Goal: Task Accomplishment & Management: Complete application form

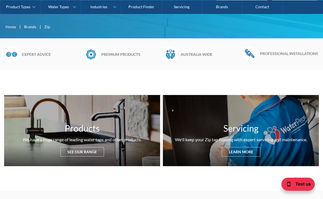
scroll to position [142, 0]
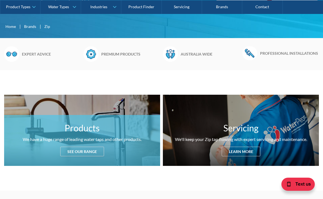
click at [81, 147] on div "See our range" at bounding box center [82, 152] width 44 height 10
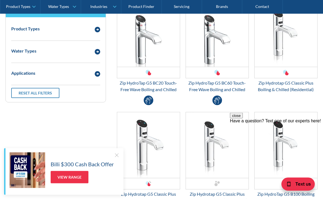
scroll to position [749, 0]
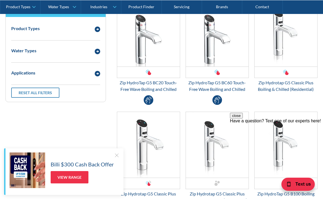
click at [122, 77] on div "Email Form 3" at bounding box center [148, 72] width 63 height 11
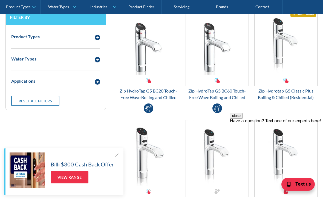
scroll to position [740, 0]
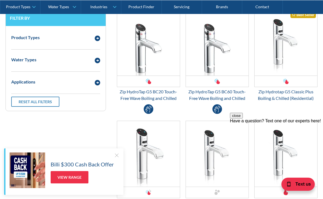
click at [294, 91] on div "Zip Hydrotap G5 Classic Plus Boiling & Chilled (Residential)" at bounding box center [285, 94] width 63 height 13
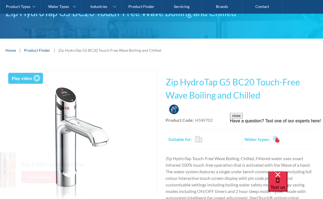
scroll to position [54, 0]
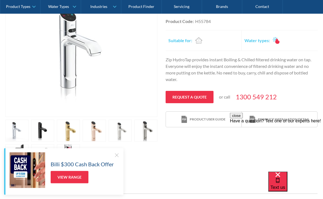
scroll to position [141, 0]
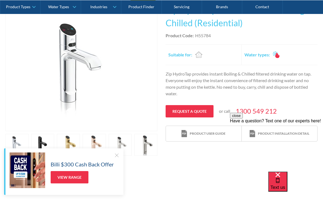
click at [190, 109] on link "Request a quote" at bounding box center [190, 111] width 48 height 12
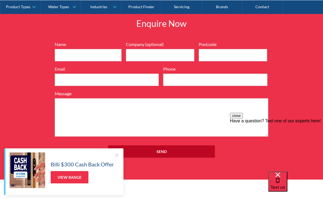
scroll to position [588, 0]
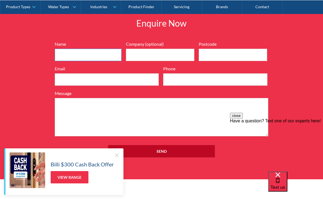
click at [67, 57] on input "Name" at bounding box center [88, 55] width 67 height 12
type input "brett mcfadden"
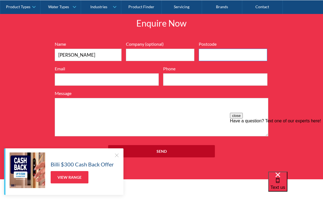
click at [214, 49] on input "Postcode" at bounding box center [233, 55] width 68 height 12
type input "3875"
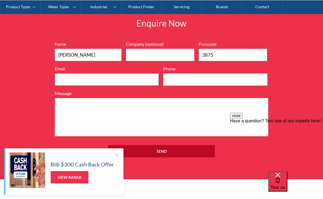
click at [66, 79] on input "Email" at bounding box center [107, 79] width 104 height 12
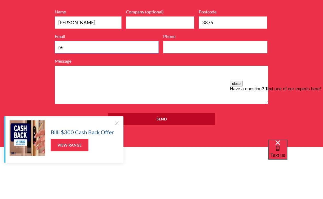
type input "r"
type input "brettm fadden@live. om.au"
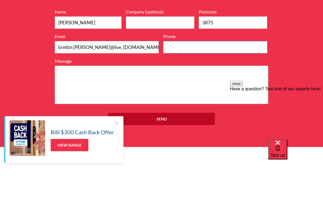
click at [181, 73] on input "Phone" at bounding box center [215, 79] width 104 height 12
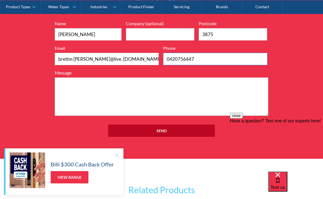
scroll to position [607, 0]
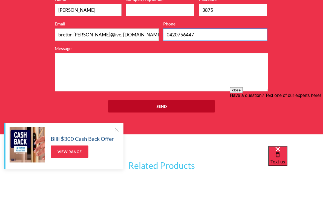
type input "0420756447"
click at [66, 79] on textarea "Message" at bounding box center [162, 98] width 214 height 38
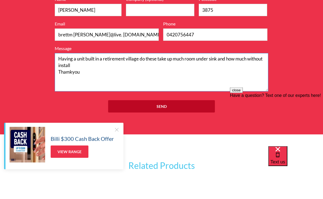
click at [69, 79] on textarea "Having a unit built in a retirement village do these take up much room under si…" at bounding box center [162, 98] width 214 height 38
click at [24, 80] on div "Enquire Now 7199ebfc89469718eadd6f0c0345ca51cae17984353ea86a4a584a90323ec471d39…" at bounding box center [161, 70] width 323 height 179
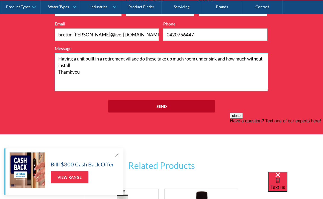
click at [69, 75] on textarea "Having a unit built in a retirement village do these take up much room under si…" at bounding box center [162, 72] width 214 height 38
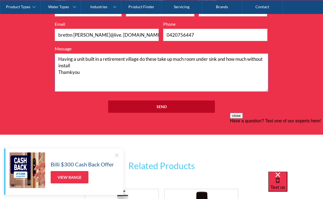
scroll to position [3, 0]
click at [83, 73] on textarea "Having a unit built in a retirement village do these take up much room under si…" at bounding box center [162, 72] width 214 height 38
click at [83, 69] on textarea "Having a unit built in a retirement village do these take up much room under si…" at bounding box center [162, 72] width 214 height 38
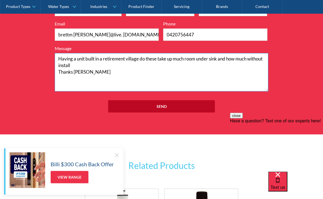
type textarea "Having a unit built in a retirement village do these take up much room under si…"
click at [170, 102] on input "Send" at bounding box center [161, 106] width 107 height 12
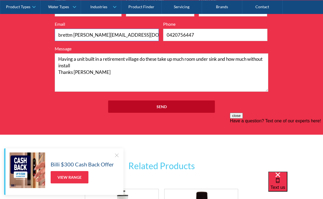
click at [162, 106] on input "Send" at bounding box center [161, 106] width 107 height 12
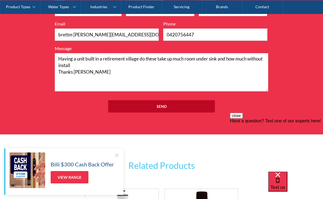
click at [160, 106] on input "Send" at bounding box center [161, 106] width 107 height 12
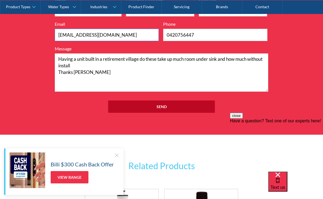
type input "brettmfadden@live.com.au"
click at [162, 106] on input "Send" at bounding box center [161, 106] width 107 height 12
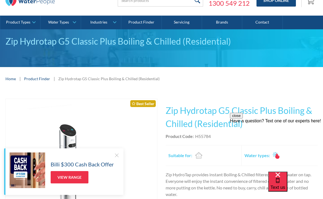
scroll to position [0, 0]
